Goal: Transaction & Acquisition: Download file/media

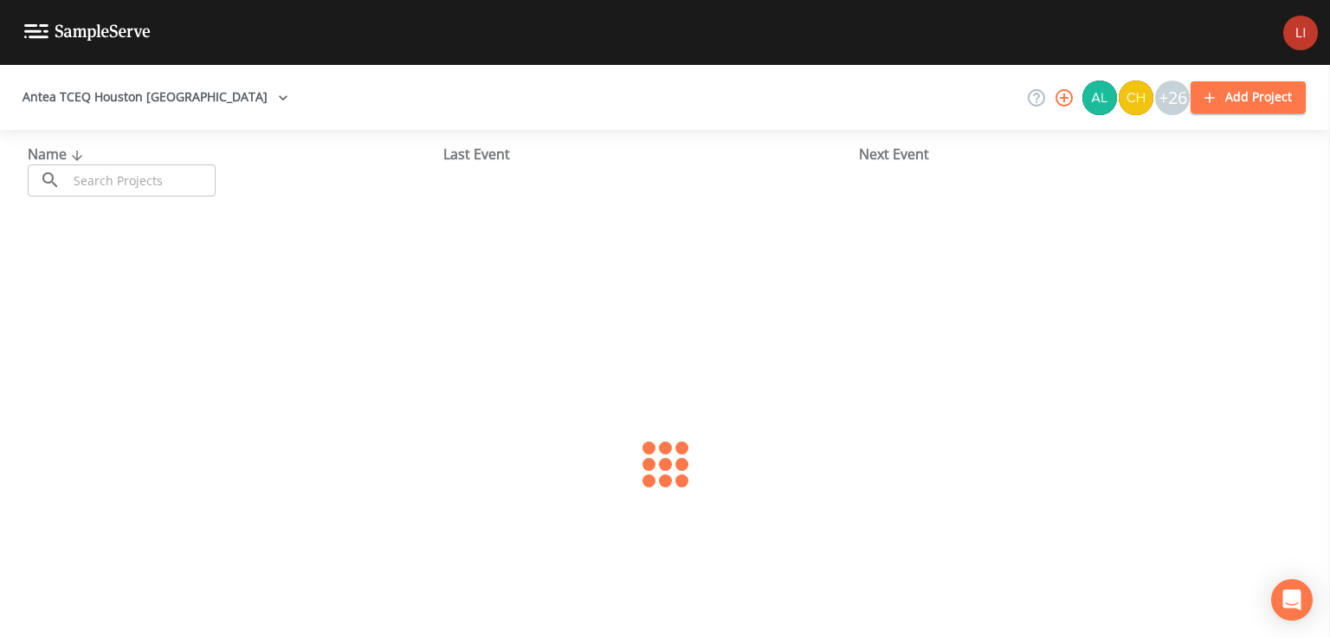
click at [102, 184] on input "text" at bounding box center [142, 180] width 148 height 32
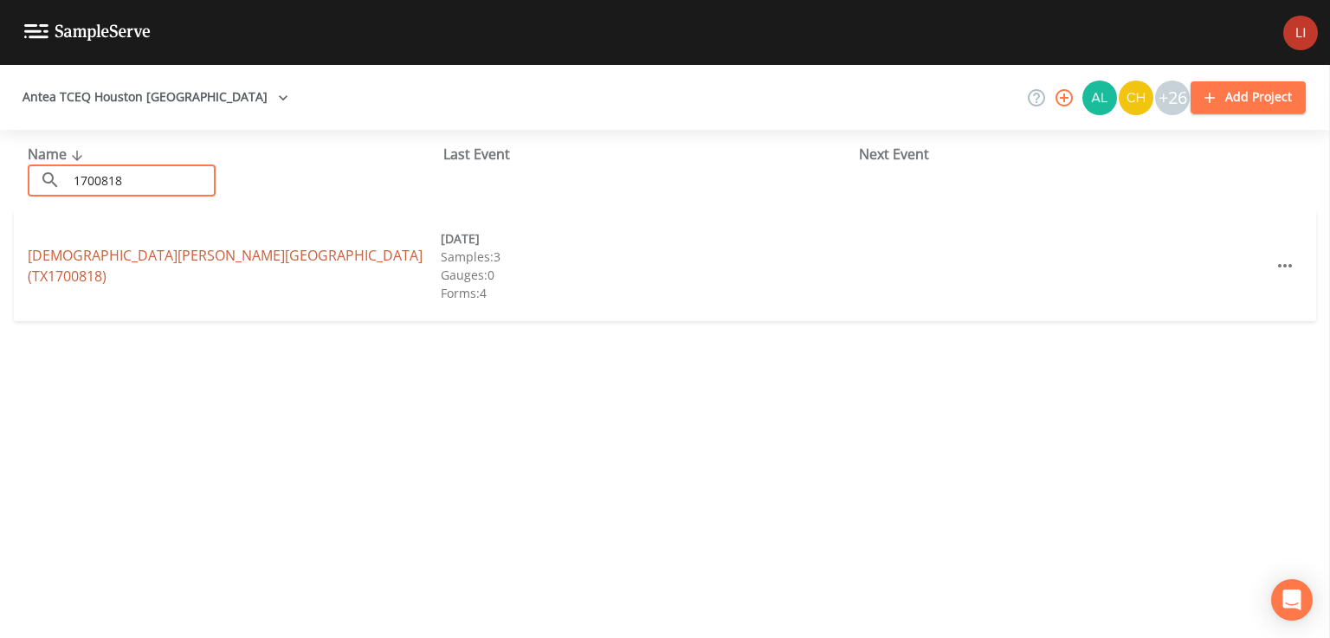
type input "1700818"
click at [156, 264] on link "[DEMOGRAPHIC_DATA][PERSON_NAME][GEOGRAPHIC_DATA] (TX1700818)" at bounding box center [225, 266] width 395 height 40
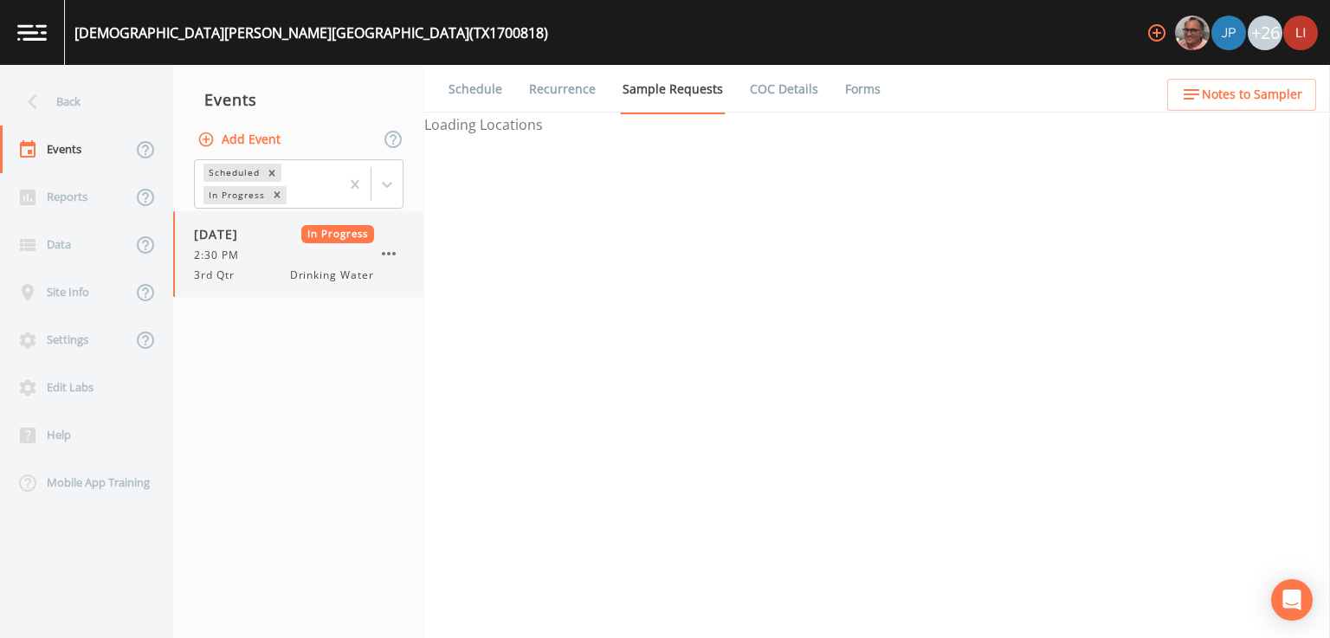
click at [282, 252] on div "2:30 PM" at bounding box center [284, 256] width 180 height 16
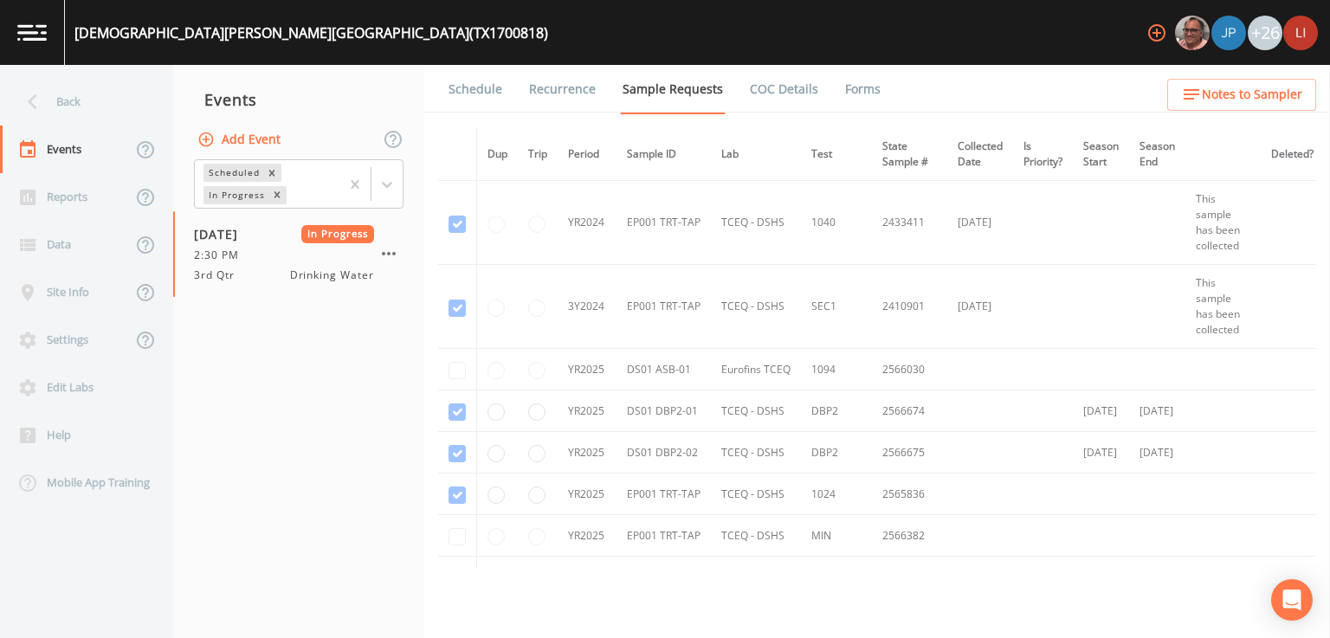
click at [847, 89] on link "Forms" at bounding box center [862, 89] width 41 height 48
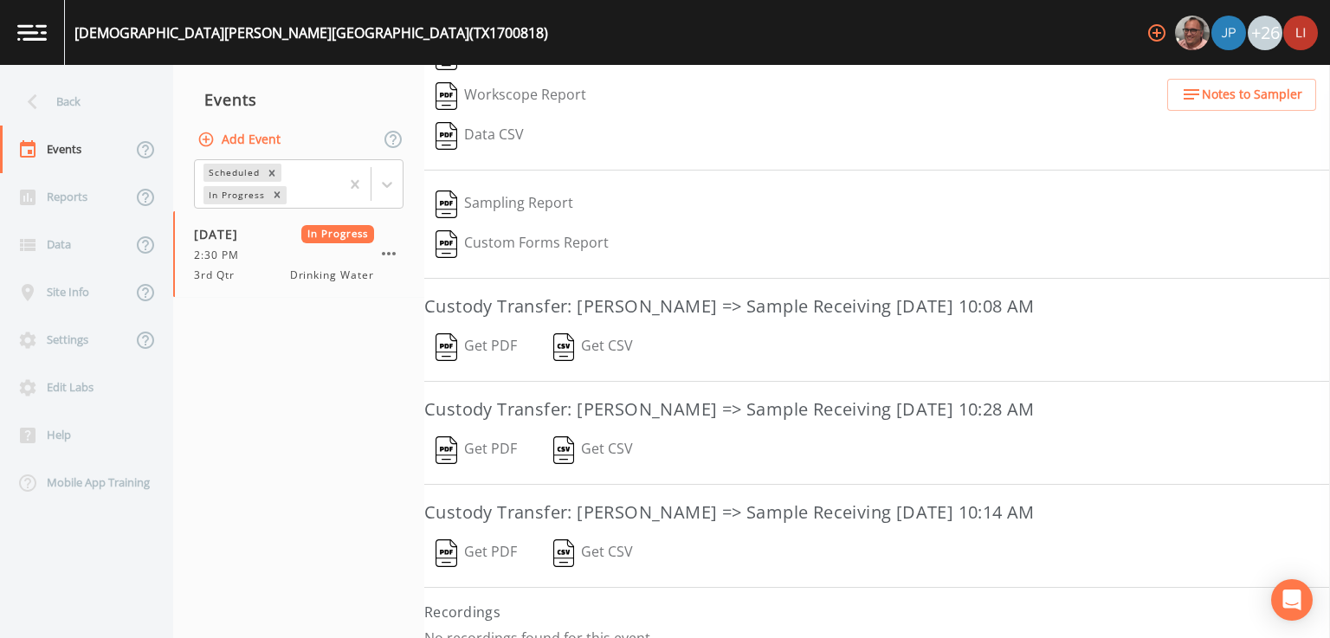
scroll to position [333, 0]
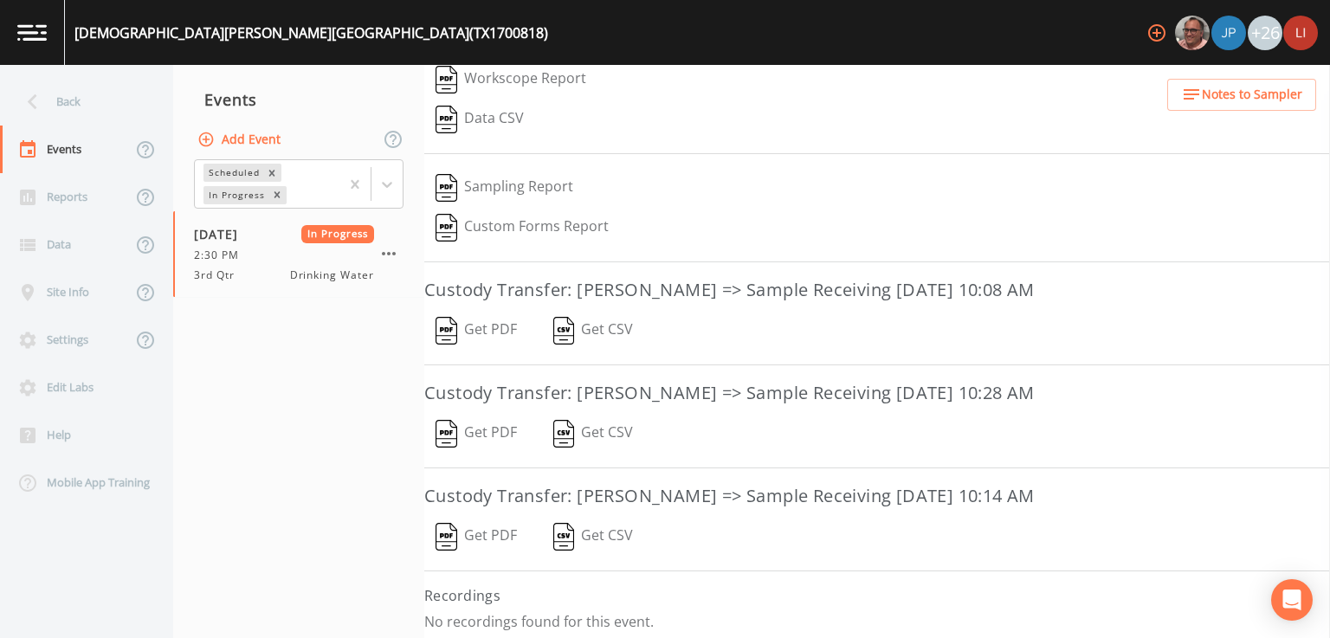
click at [489, 326] on button "Get PDF" at bounding box center [476, 331] width 104 height 40
